Goal: Answer question/provide support: Share knowledge or assist other users

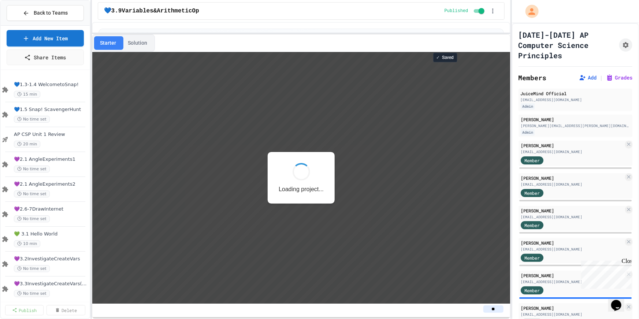
scroll to position [0, 0]
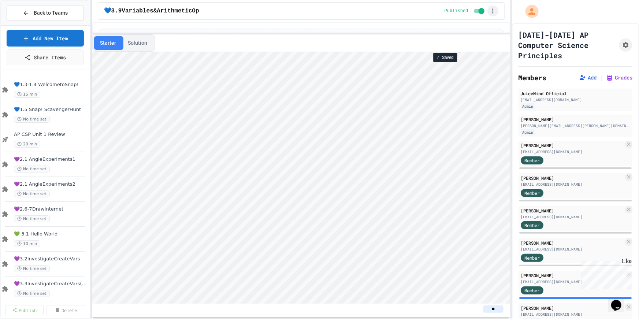
click at [494, 11] on icon "button" at bounding box center [493, 10] width 7 height 7
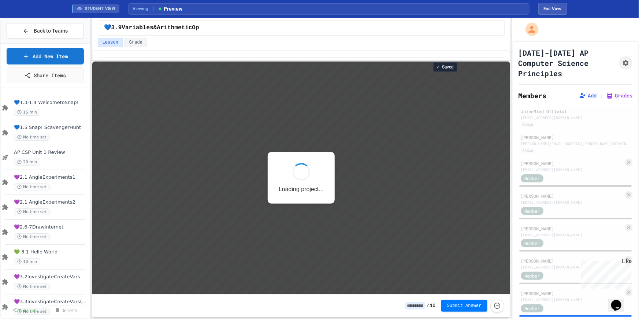
scroll to position [0, 0]
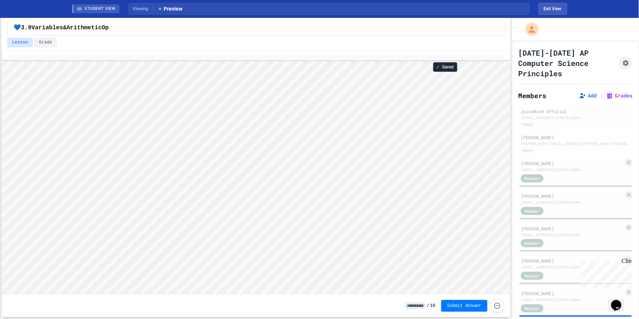
click at [0, 29] on div "Back to Teams Add New Item Share Items 💙1.3-1.4 WelcometoSnap! 15 min 💙1.5 Snap…" at bounding box center [319, 168] width 639 height 301
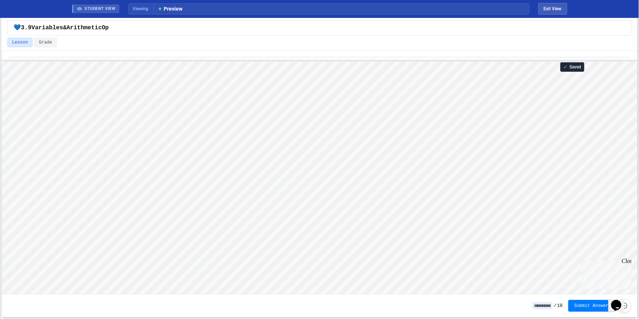
click at [639, 68] on html "We are updating our servers at 9:30PM EST [DATE]. [PERSON_NAME] should continue…" at bounding box center [319, 159] width 639 height 319
type textarea "*"
